Goal: Find specific page/section: Find specific page/section

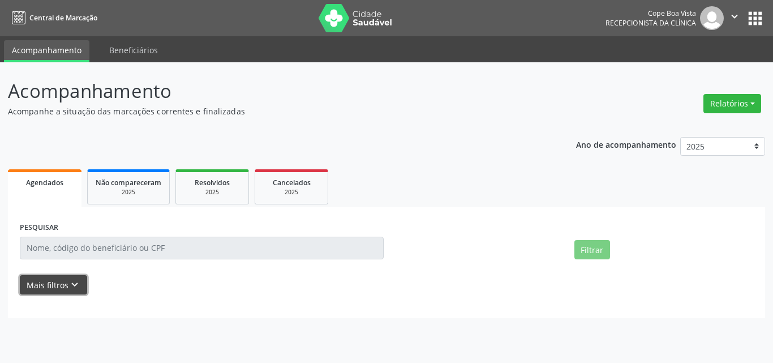
click at [61, 281] on button "Mais filtros keyboard_arrow_down" at bounding box center [53, 285] width 67 height 20
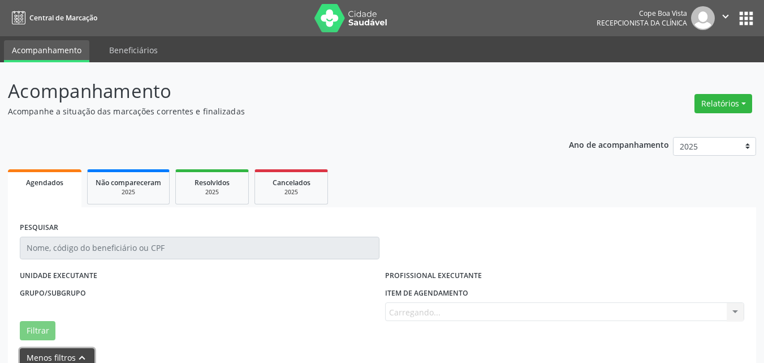
scroll to position [36, 0]
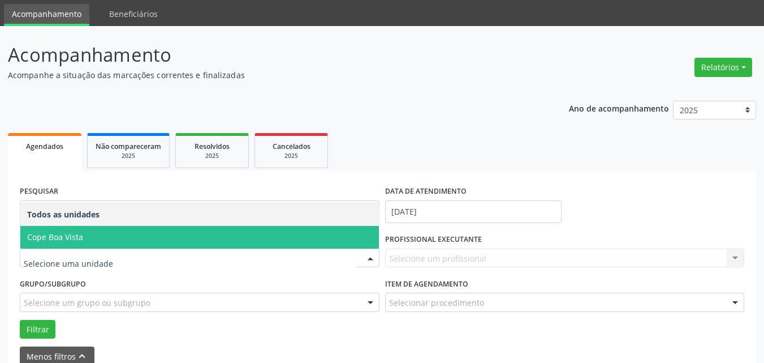
click at [81, 235] on span "Cope Boa Vista" at bounding box center [55, 236] width 56 height 11
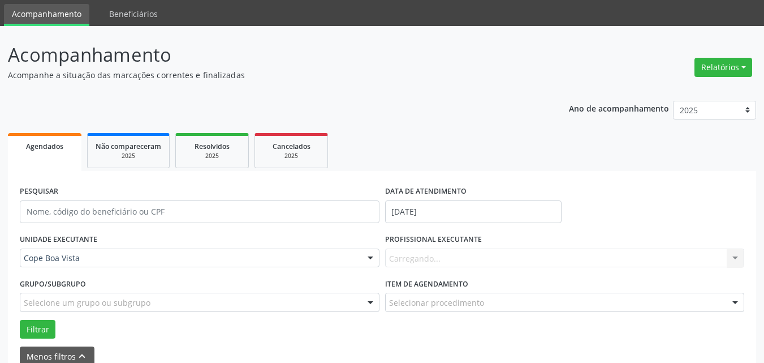
click at [449, 267] on div "Carregando... Nenhum resultado encontrado para: " " Não há nenhuma opção para s…" at bounding box center [565, 257] width 360 height 19
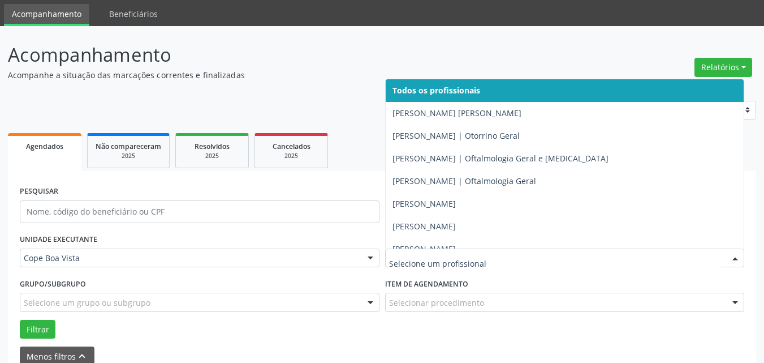
click at [445, 250] on div at bounding box center [565, 257] width 360 height 19
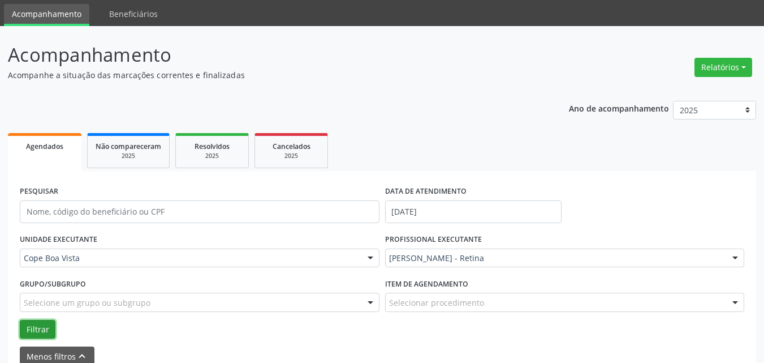
click at [37, 332] on button "Filtrar" at bounding box center [38, 329] width 36 height 19
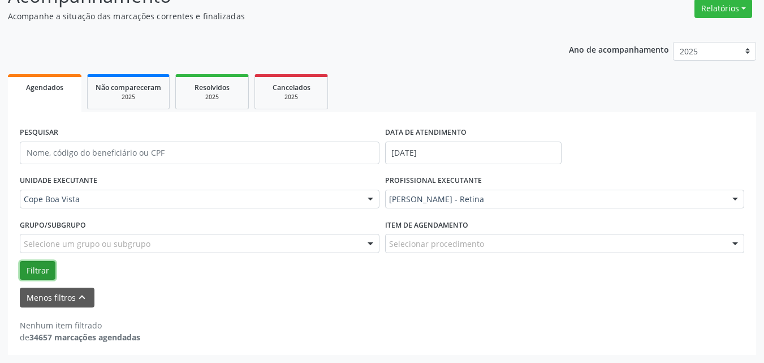
click at [35, 275] on button "Filtrar" at bounding box center [38, 270] width 36 height 19
click at [35, 272] on button "Filtrar" at bounding box center [38, 270] width 36 height 19
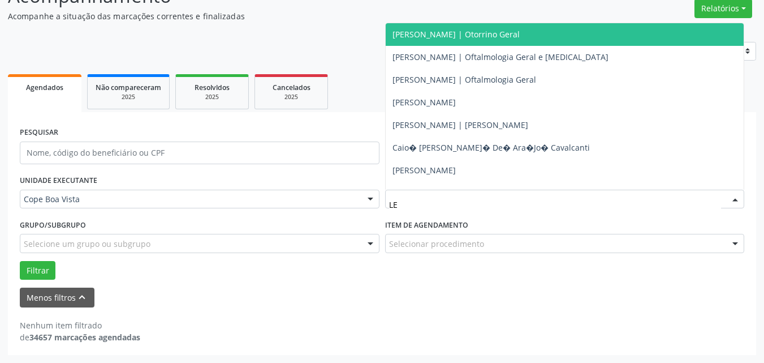
type input "LEO"
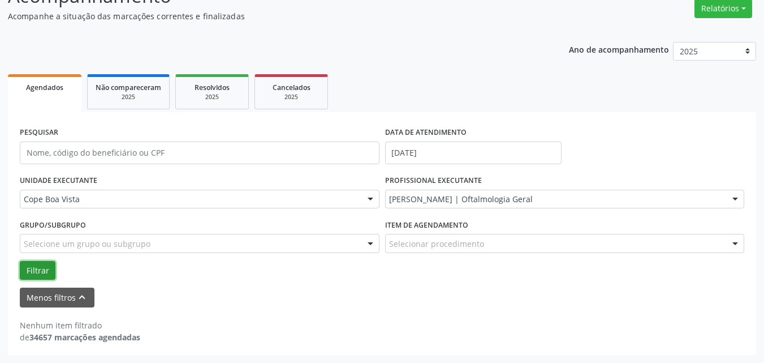
click at [45, 278] on button "Filtrar" at bounding box center [38, 270] width 36 height 19
click at [50, 270] on button "Filtrar" at bounding box center [38, 270] width 36 height 19
